Goal: Submit feedback/report problem

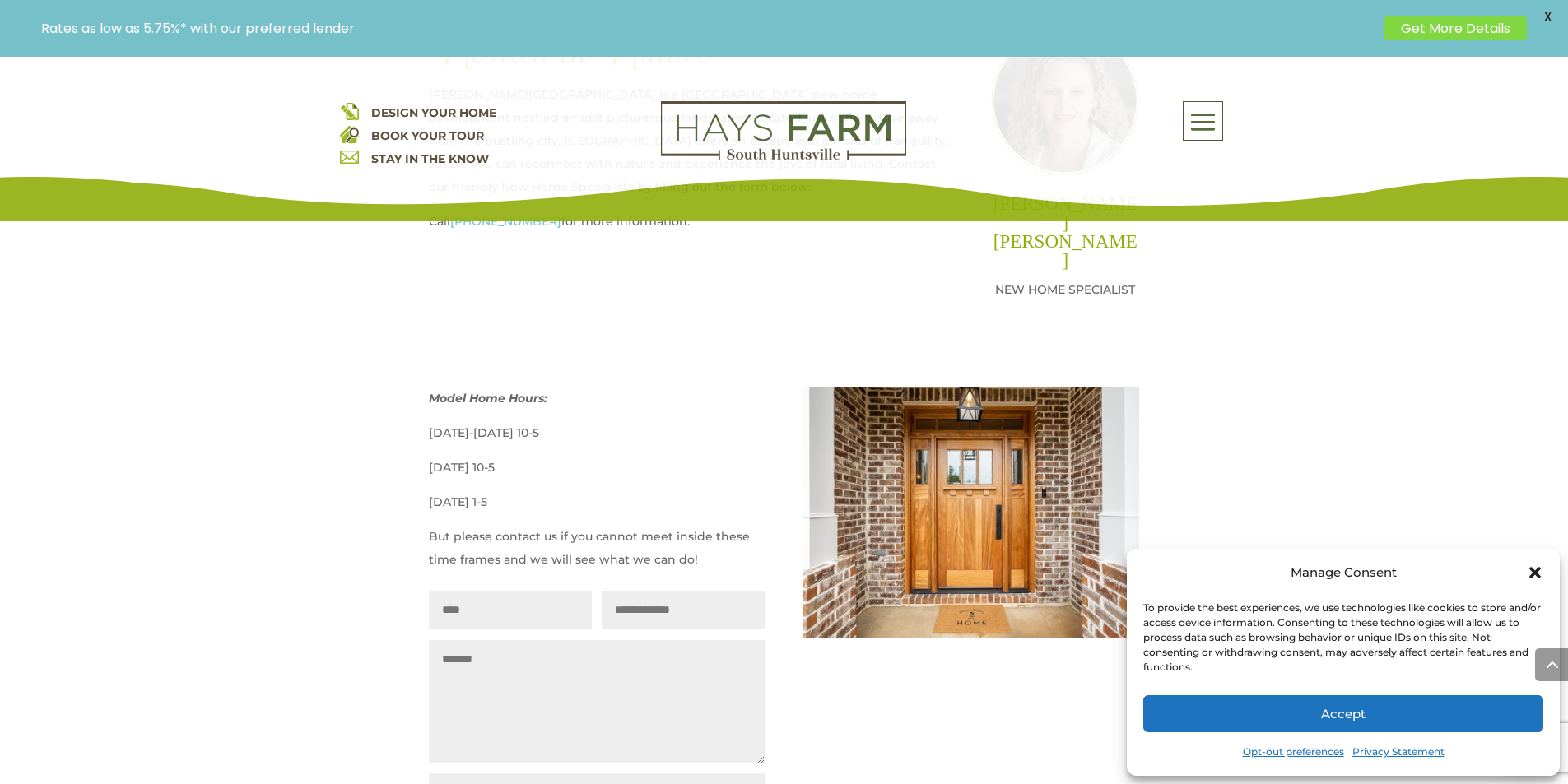
scroll to position [994, 0]
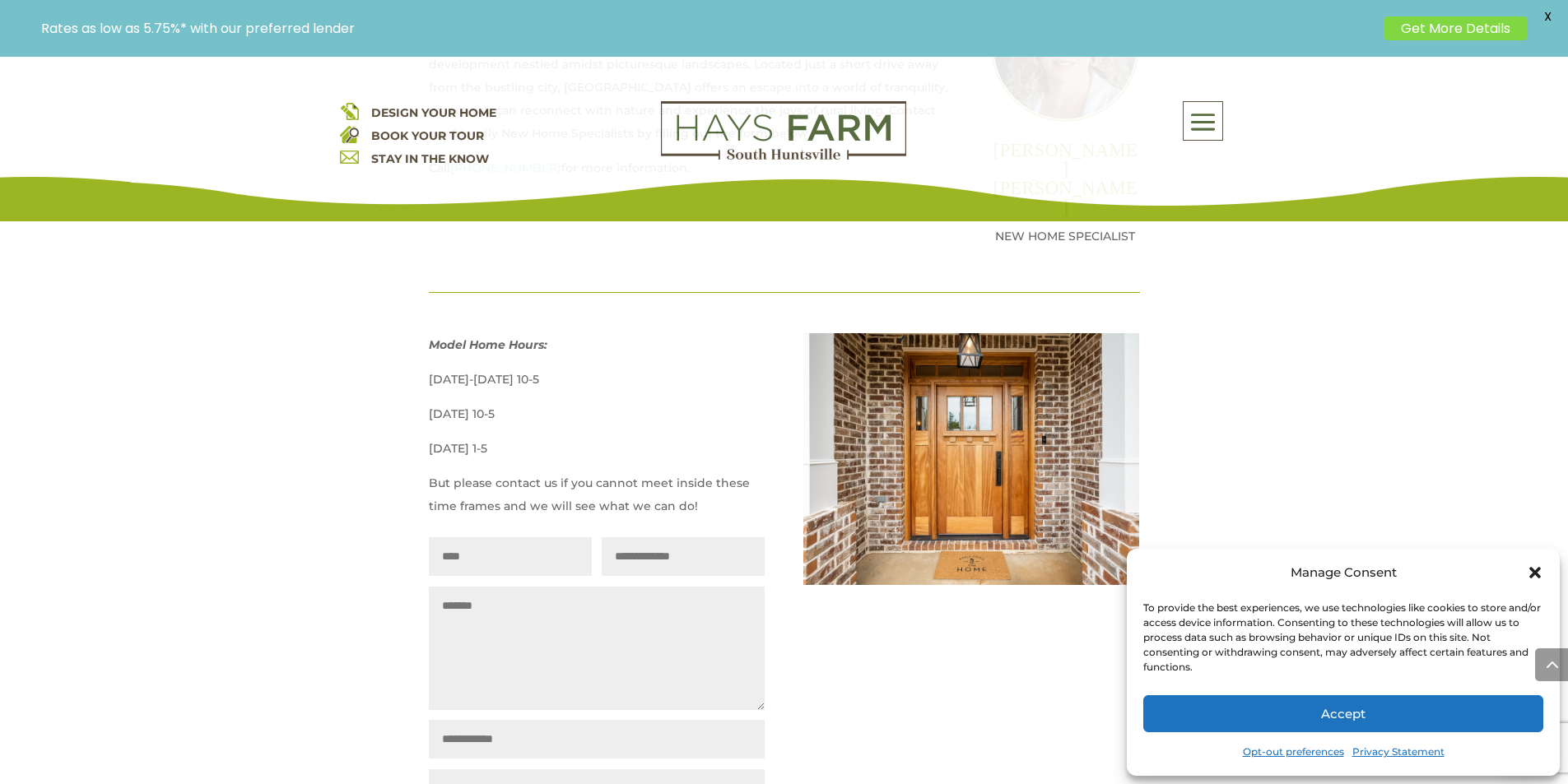
click at [497, 594] on textarea "Message" at bounding box center [597, 648] width 336 height 123
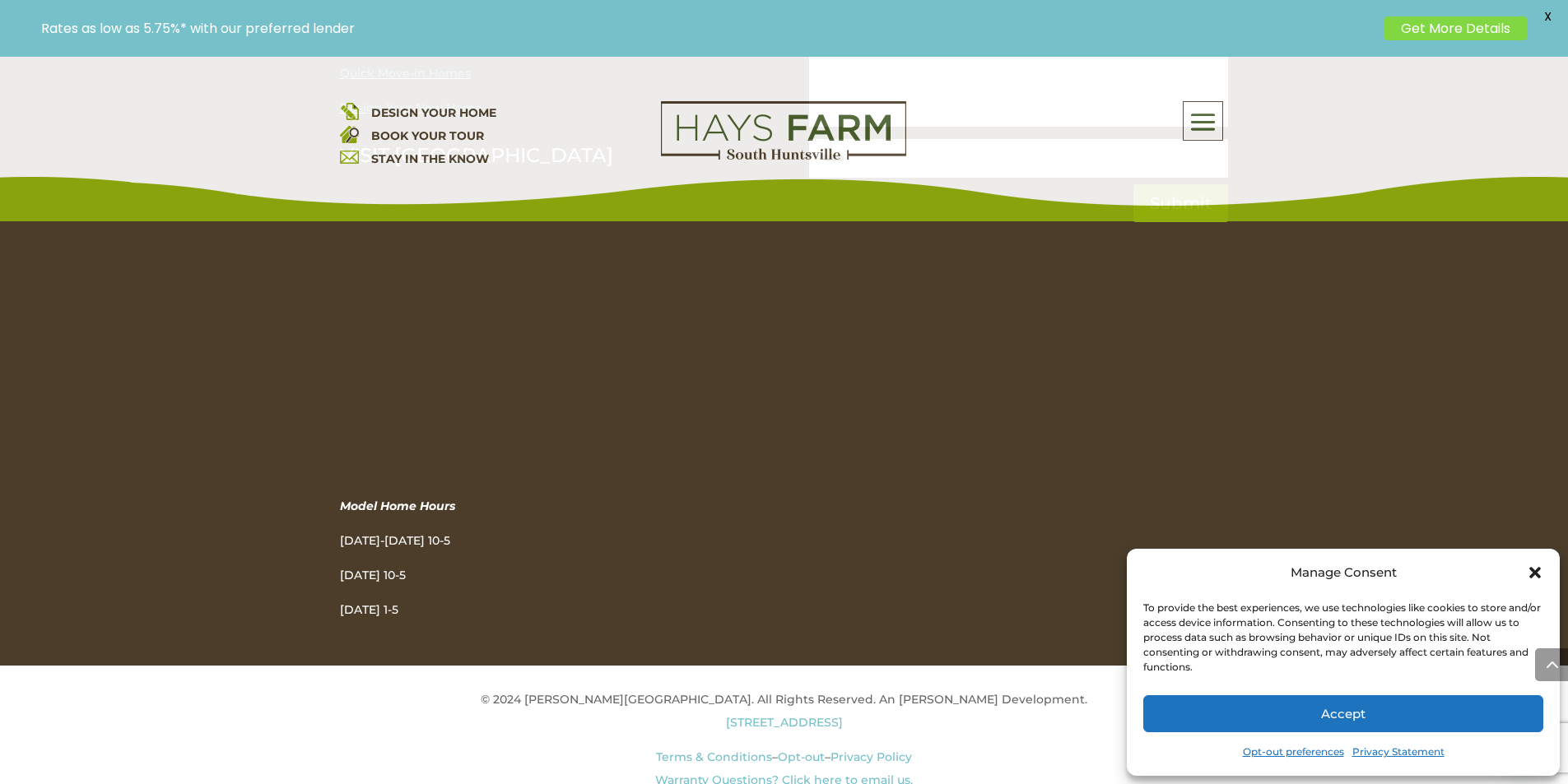
scroll to position [2214, 0]
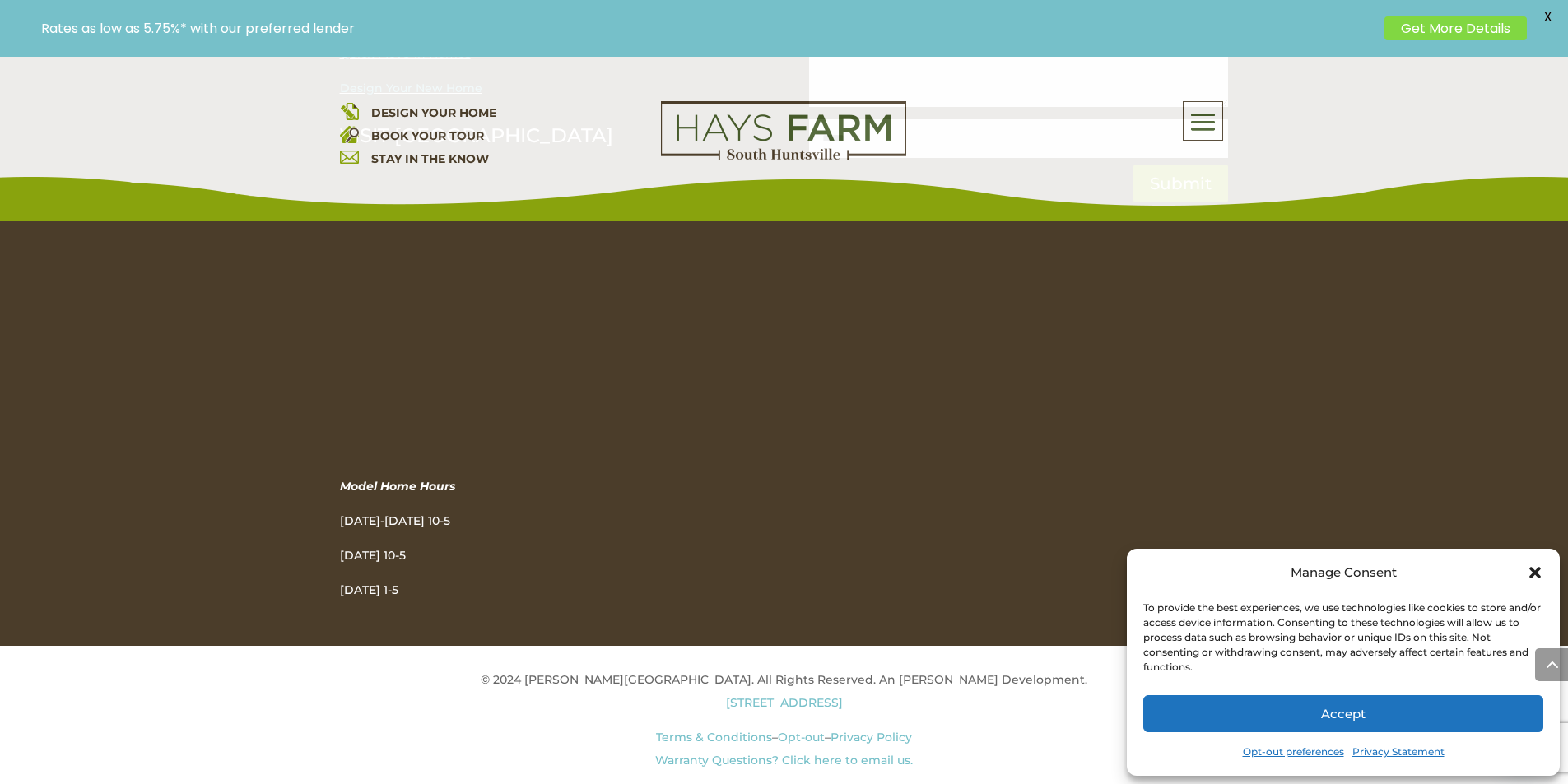
type textarea "**"
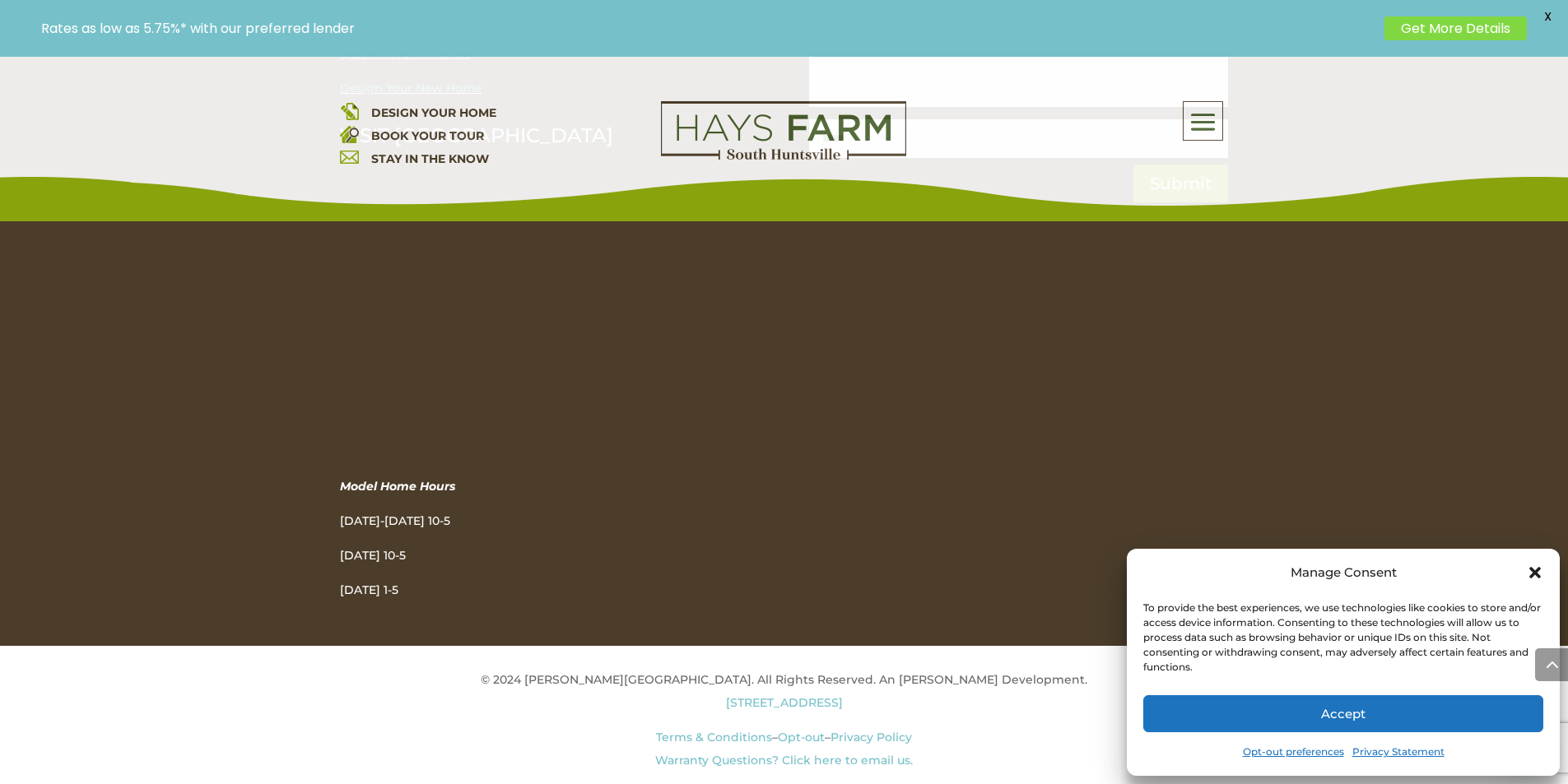
click at [1531, 743] on div "Opt-out preferences Privacy Statement {title}" at bounding box center [1343, 752] width 400 height 23
click at [709, 160] on img at bounding box center [783, 131] width 245 height 59
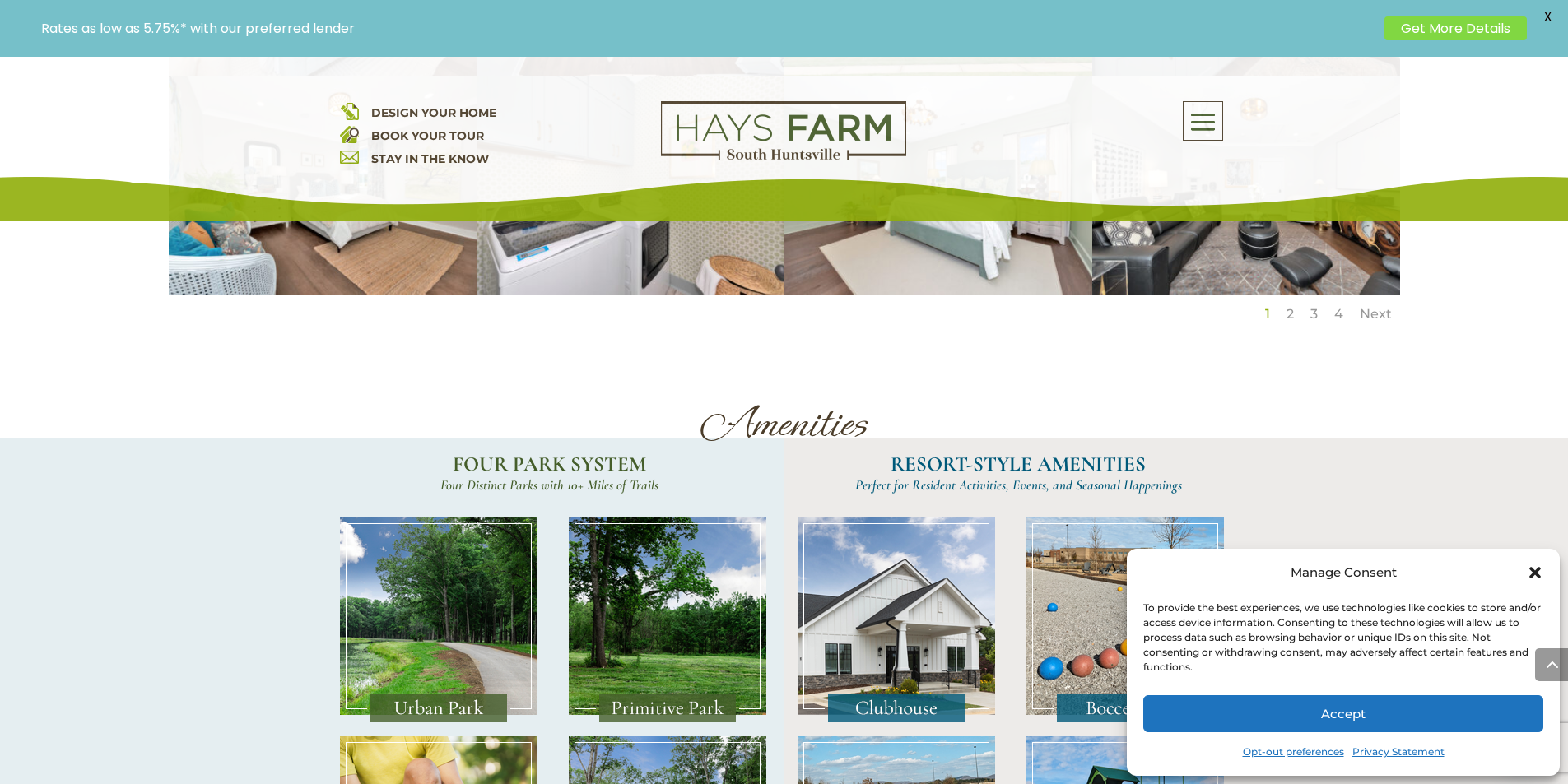
scroll to position [3152, 0]
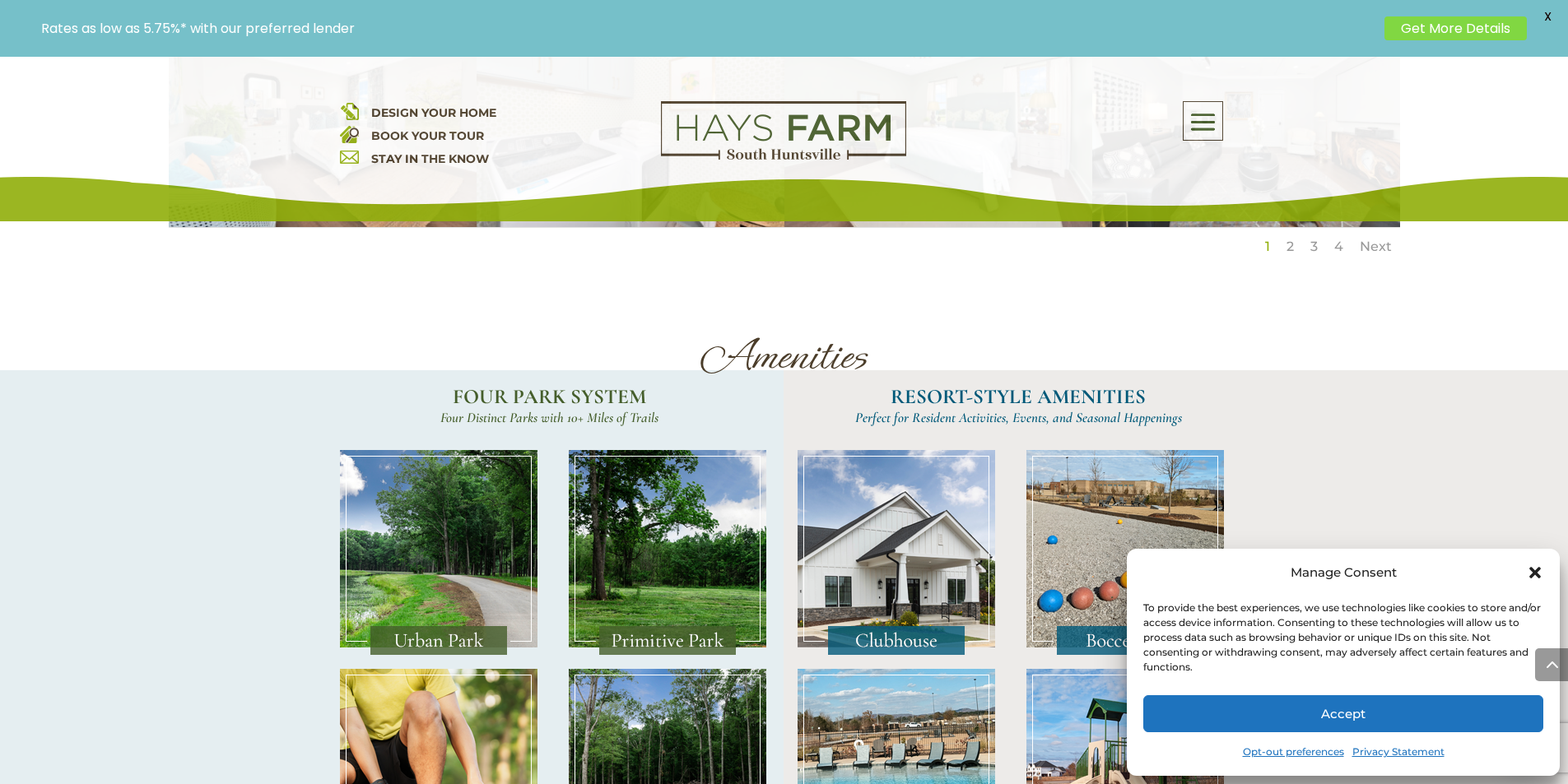
click at [1369, 641] on div "To provide the best experiences, we use technologies like cookies to store and/…" at bounding box center [1342, 637] width 398 height 74
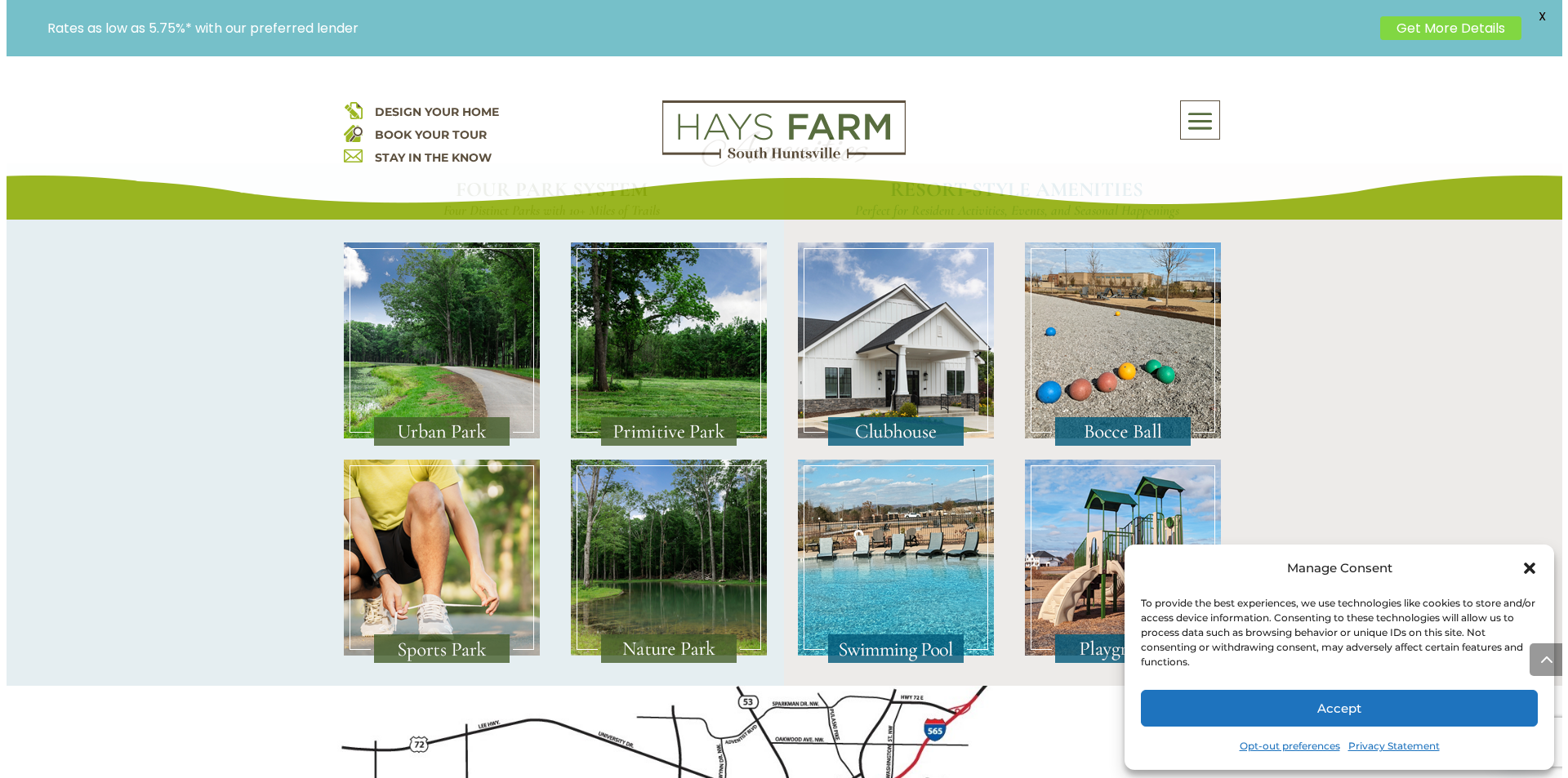
scroll to position [3434, 0]
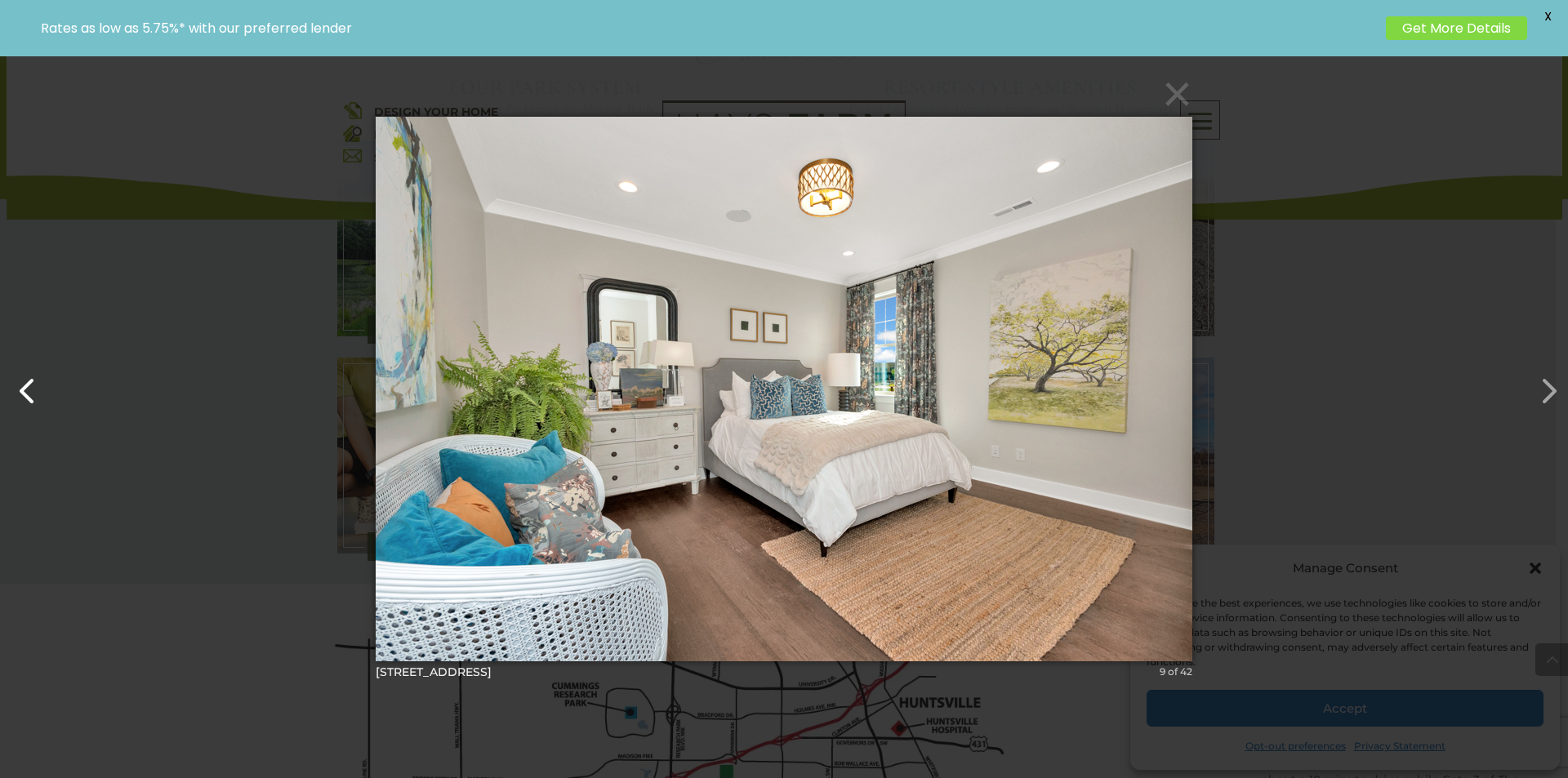
click at [4, 367] on button "button" at bounding box center [19, 382] width 39 height 39
